Goal: Task Accomplishment & Management: Use online tool/utility

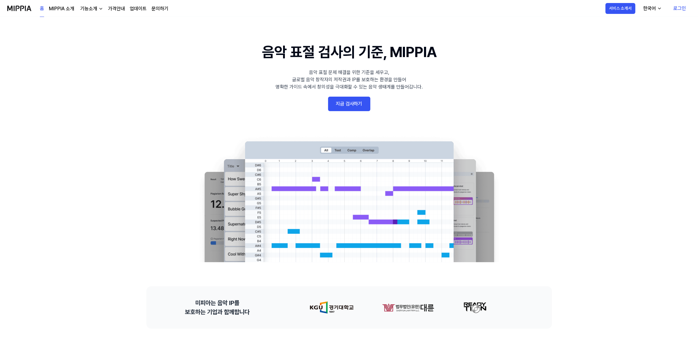
click at [352, 108] on link "지금 검사하기" at bounding box center [349, 104] width 42 height 14
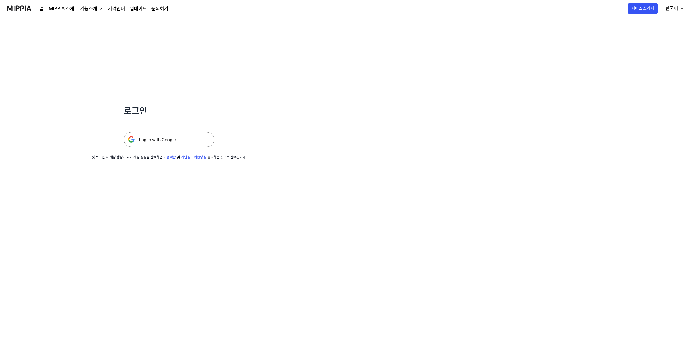
click at [205, 232] on div "로그인 첫 로그인 시 계정 생성이 되며 계정 생성을 완료하면 이용약관 및 개인정보 취급방침 동의하는 것으로 간주합니다." at bounding box center [349, 190] width 698 height 346
click at [91, 8] on div "기능소개" at bounding box center [88, 8] width 19 height 7
click at [100, 23] on link "표절 검사" at bounding box center [91, 22] width 58 height 12
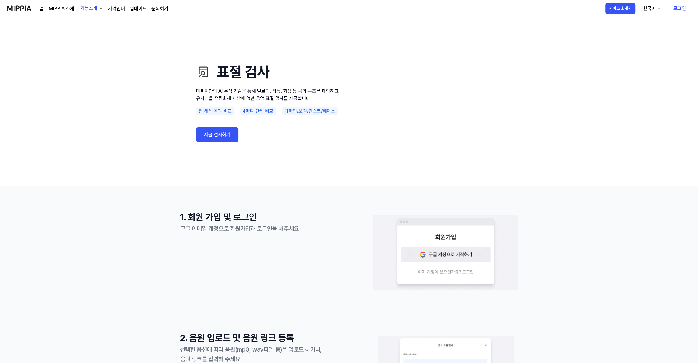
click at [133, 121] on use "표절 검사 미피아만의 AI 분석 기술을 통해 멜로디, 리듬, 화성 등 곡의 구조를 파악하고 유사성을 정량화해 세상에 없던 음악 표절 검사를 제…" at bounding box center [349, 101] width 698 height 169
click at [215, 132] on link "지금 검사하기" at bounding box center [217, 134] width 42 height 14
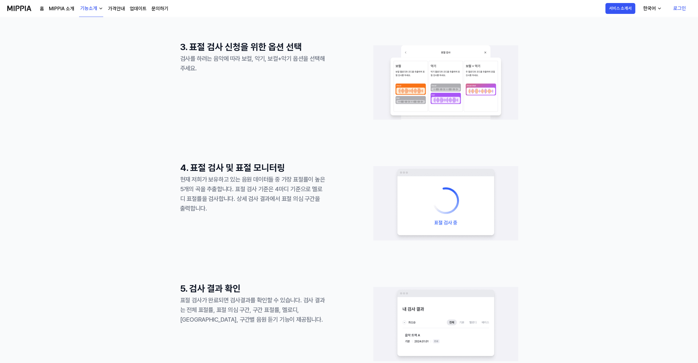
scroll to position [430, 0]
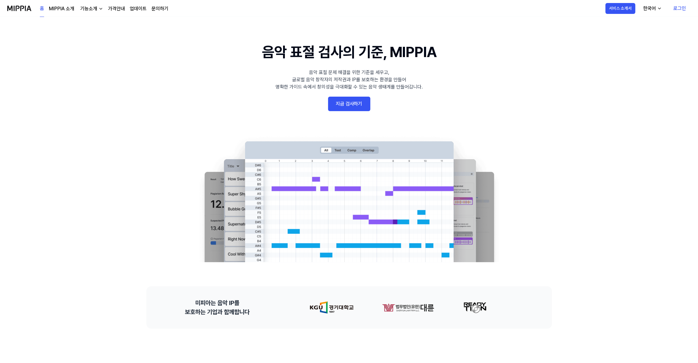
click at [685, 8] on link "로그인" at bounding box center [679, 8] width 22 height 17
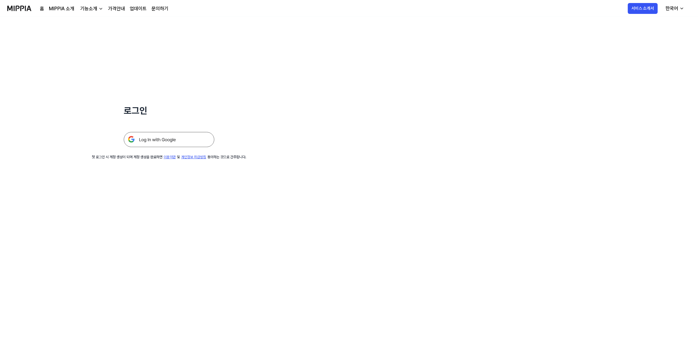
click at [181, 145] on img at bounding box center [169, 139] width 91 height 15
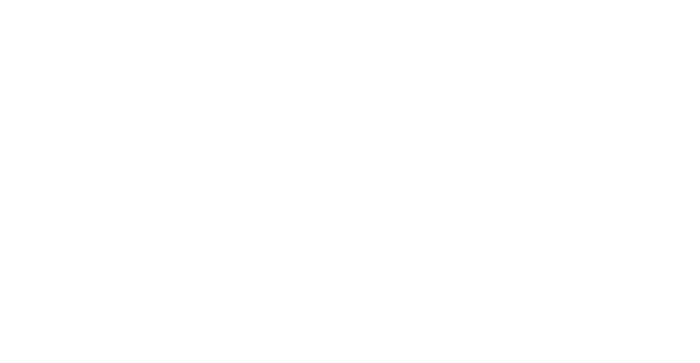
click at [0, 0] on html at bounding box center [350, 0] width 700 height 0
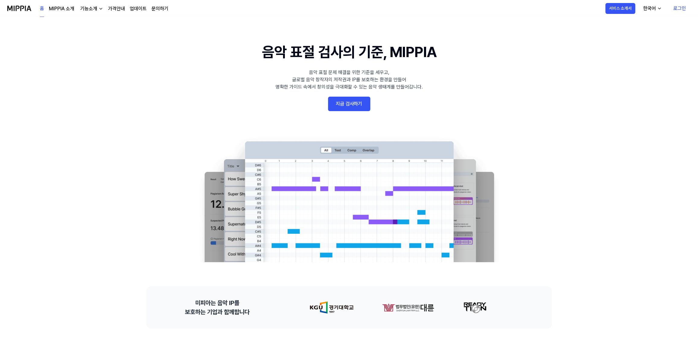
click at [34, 9] on div "홈 MIPPIA 소개 기능소개 가격안내 업데이트 문의하기 홈" at bounding box center [87, 8] width 161 height 17
click at [40, 10] on link "홈" at bounding box center [42, 8] width 4 height 17
click at [357, 118] on 배너 "음악 표절 검사의 기준, MIPPIA 음악 표절 문제 해결을 위한 기준을 세우고, 글로벌 음악 창작자의 저작권과 IP를 보호하는 환경을 만들어…" at bounding box center [349, 151] width 435 height 221
click at [355, 106] on link "지금 검사하기" at bounding box center [349, 104] width 42 height 14
